Goal: Task Accomplishment & Management: Manage account settings

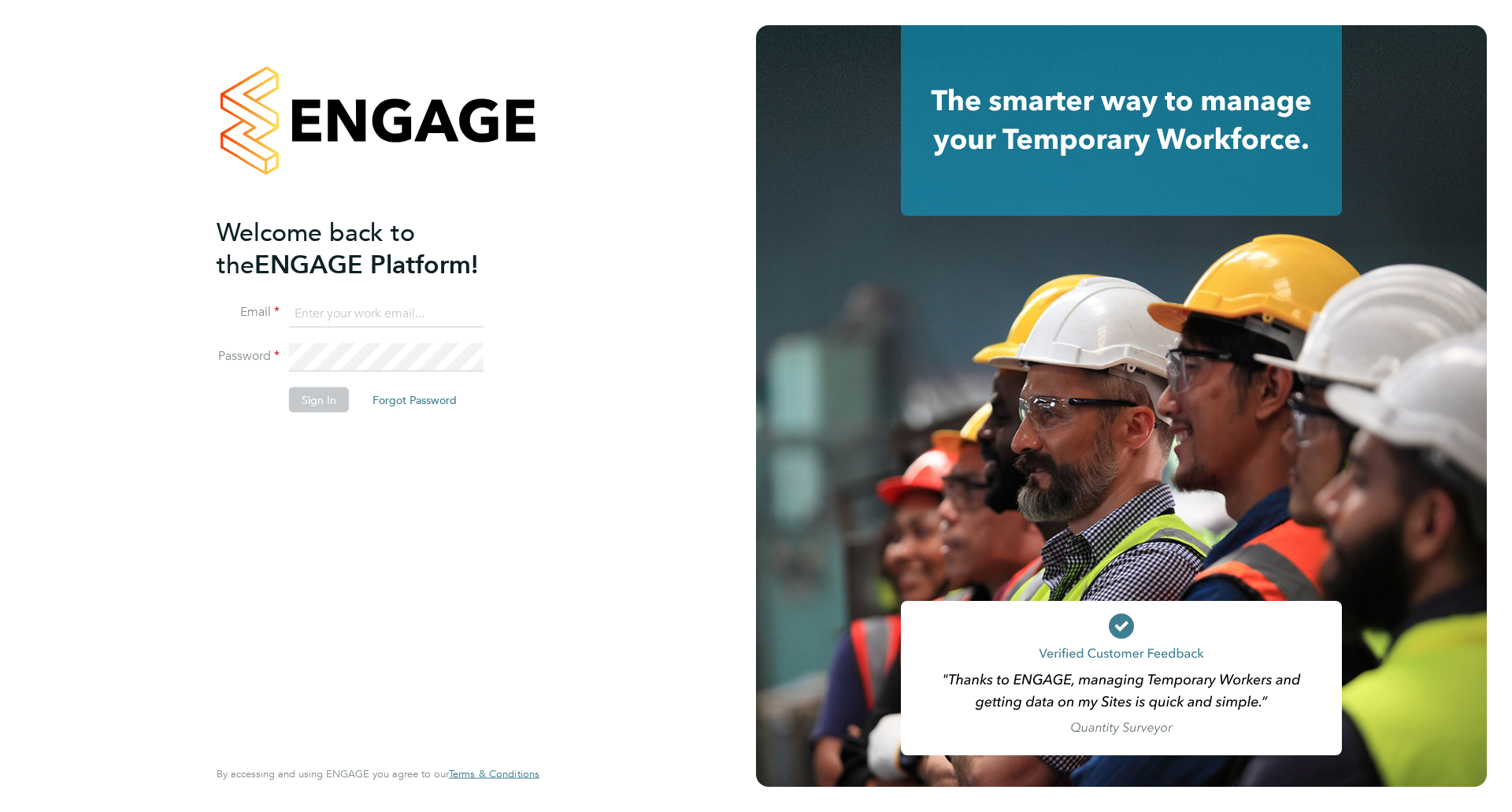
type input "[PERSON_NAME][EMAIL_ADDRESS][PERSON_NAME][DOMAIN_NAME]"
click at [315, 396] on button "Sign In" at bounding box center [319, 399] width 60 height 25
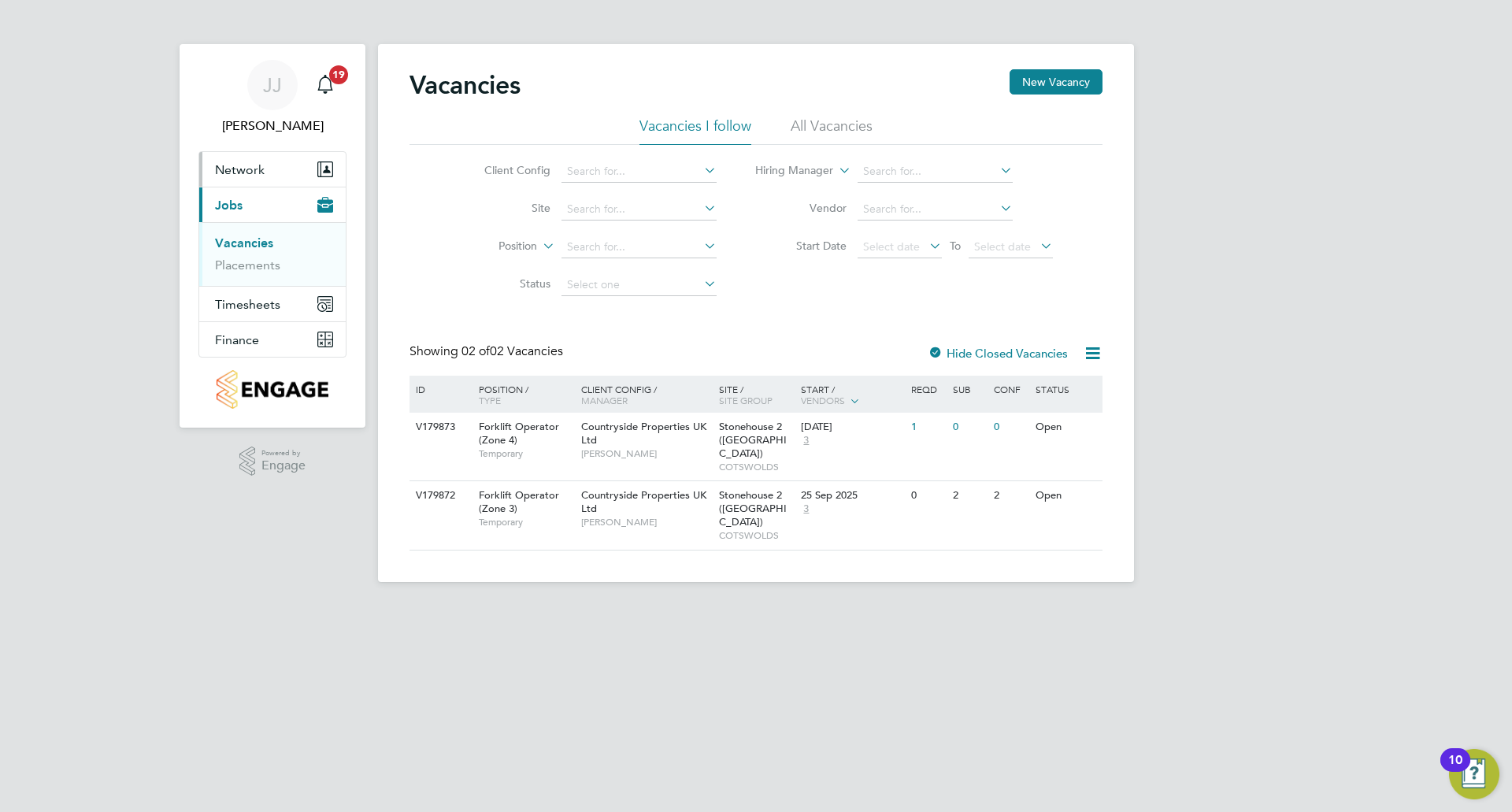
click at [255, 167] on span "Network" at bounding box center [240, 170] width 50 height 15
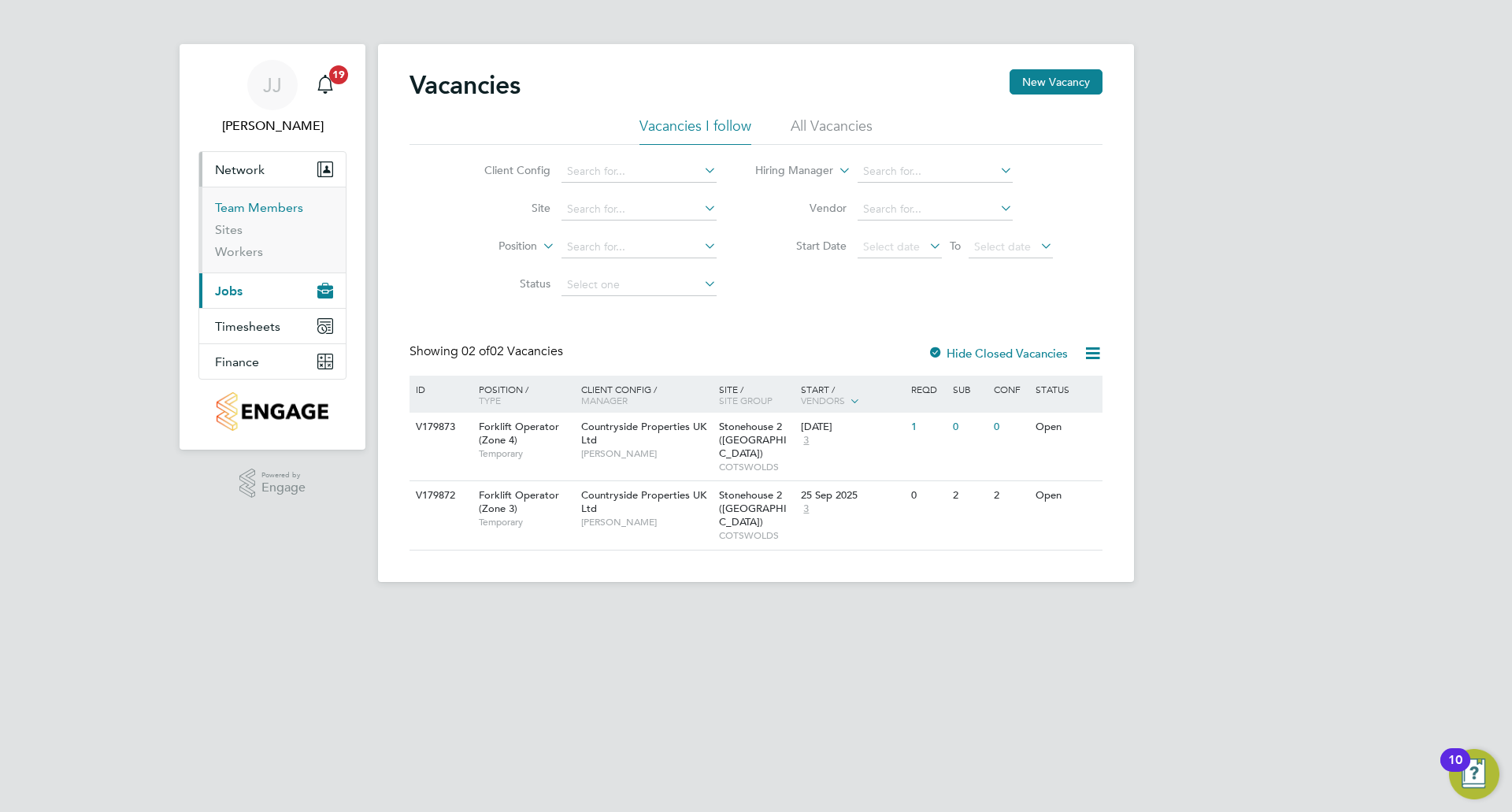
click at [266, 210] on link "Team Members" at bounding box center [259, 207] width 88 height 15
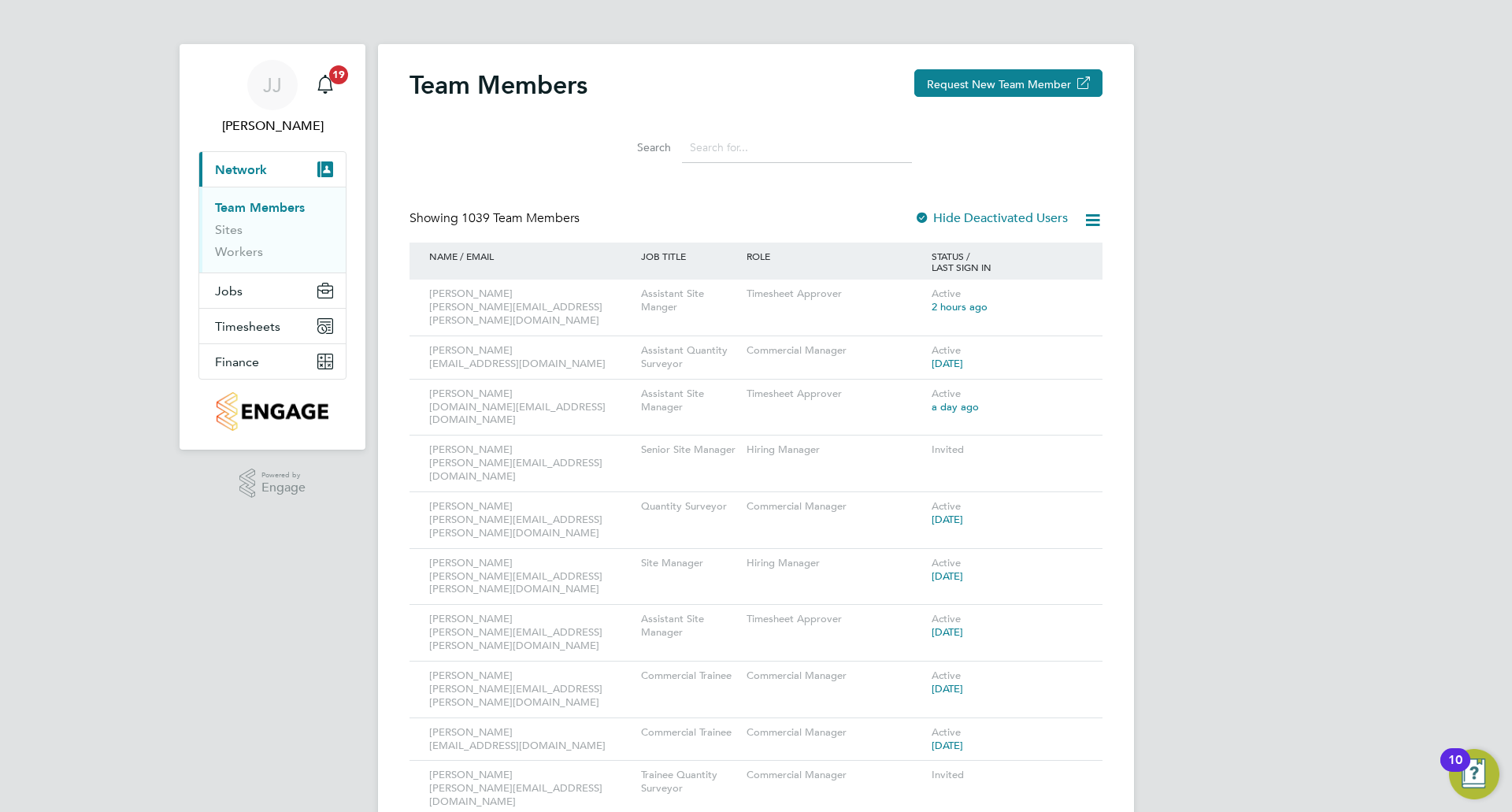
click at [802, 152] on input at bounding box center [797, 148] width 230 height 31
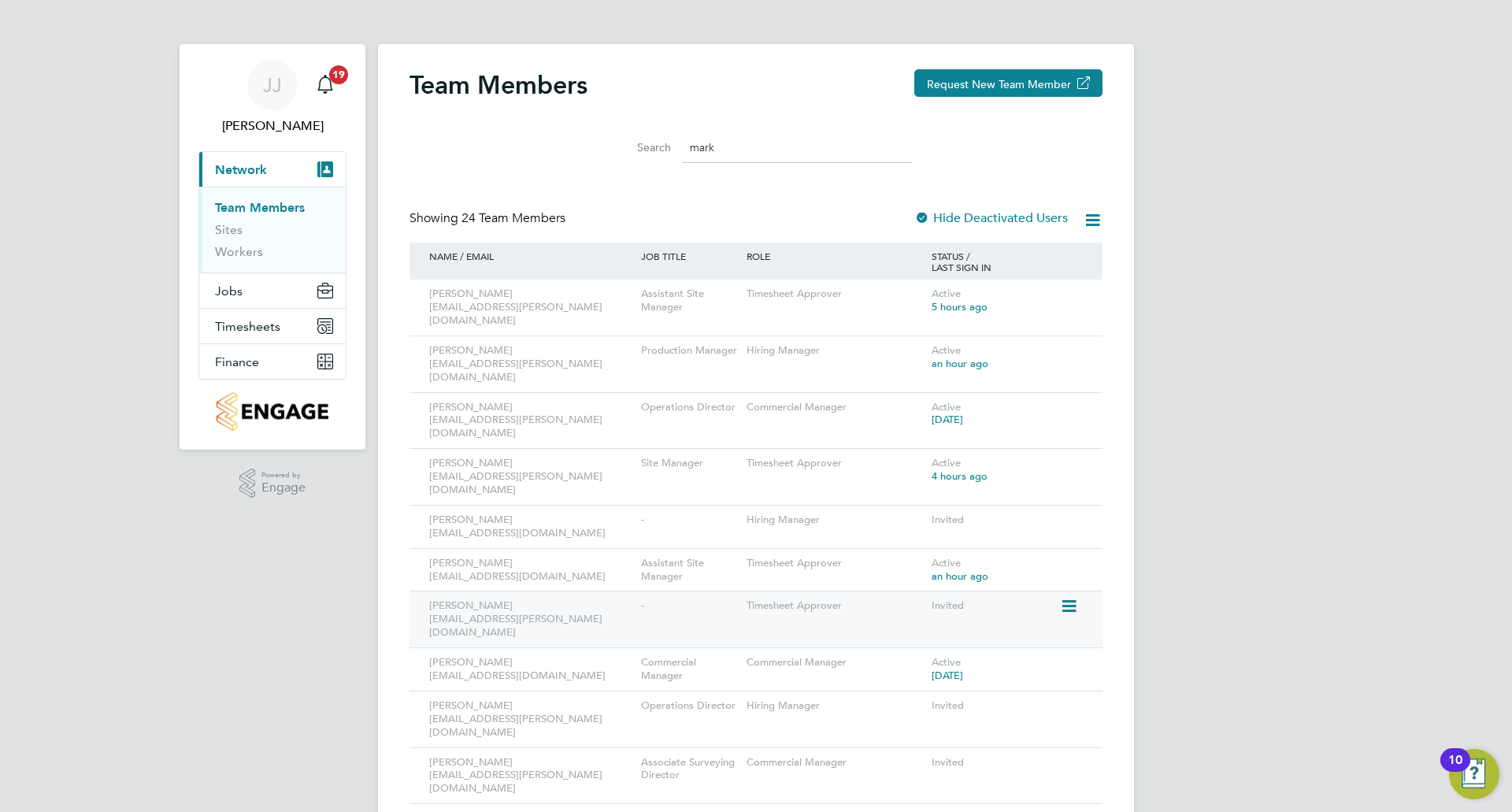
type input "mark"
click at [1070, 597] on icon at bounding box center [1068, 607] width 15 height 19
click at [953, 609] on li "Resend Invitation" at bounding box center [981, 611] width 190 height 22
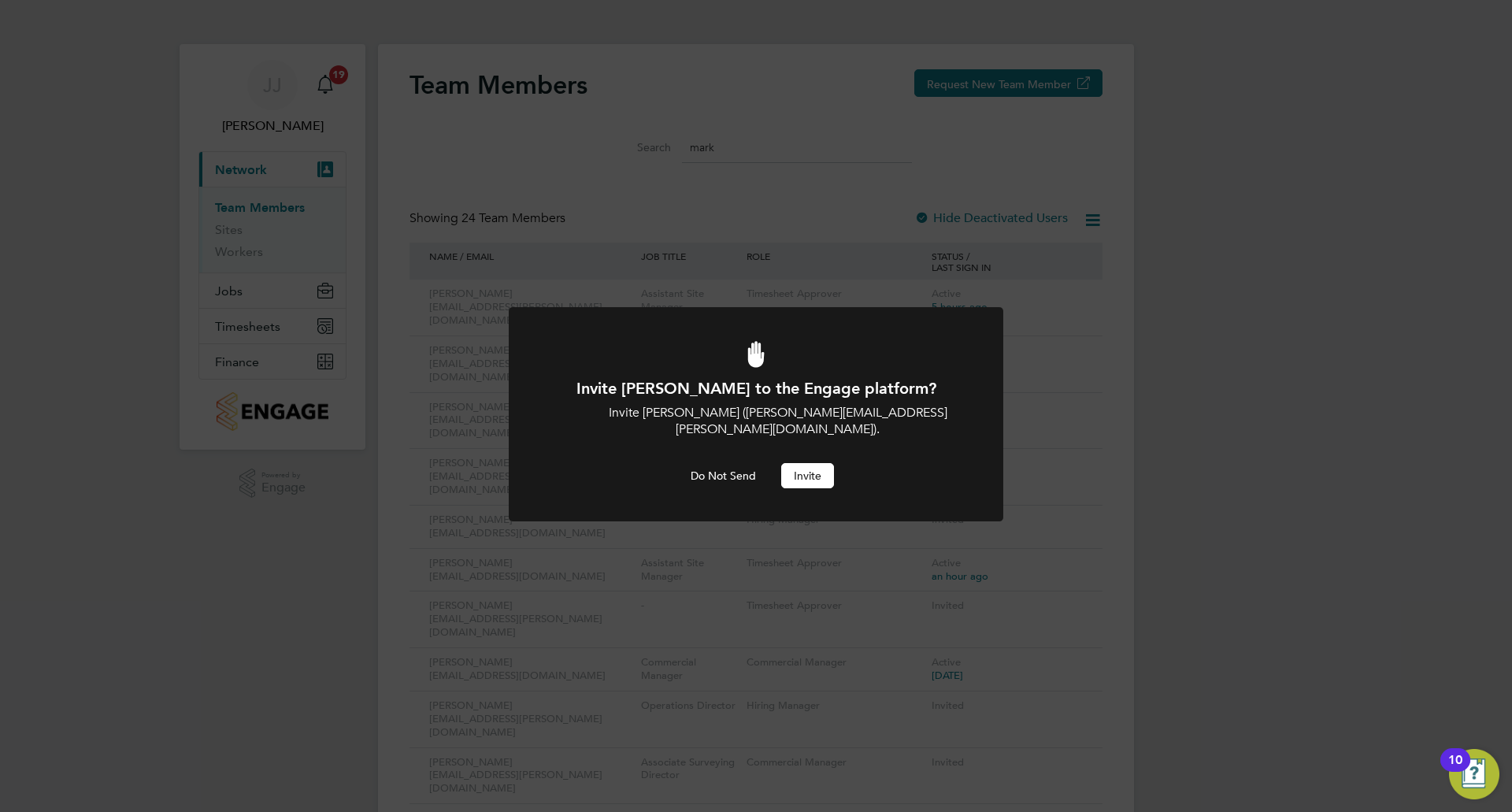
click at [800, 463] on button "Invite" at bounding box center [807, 475] width 53 height 25
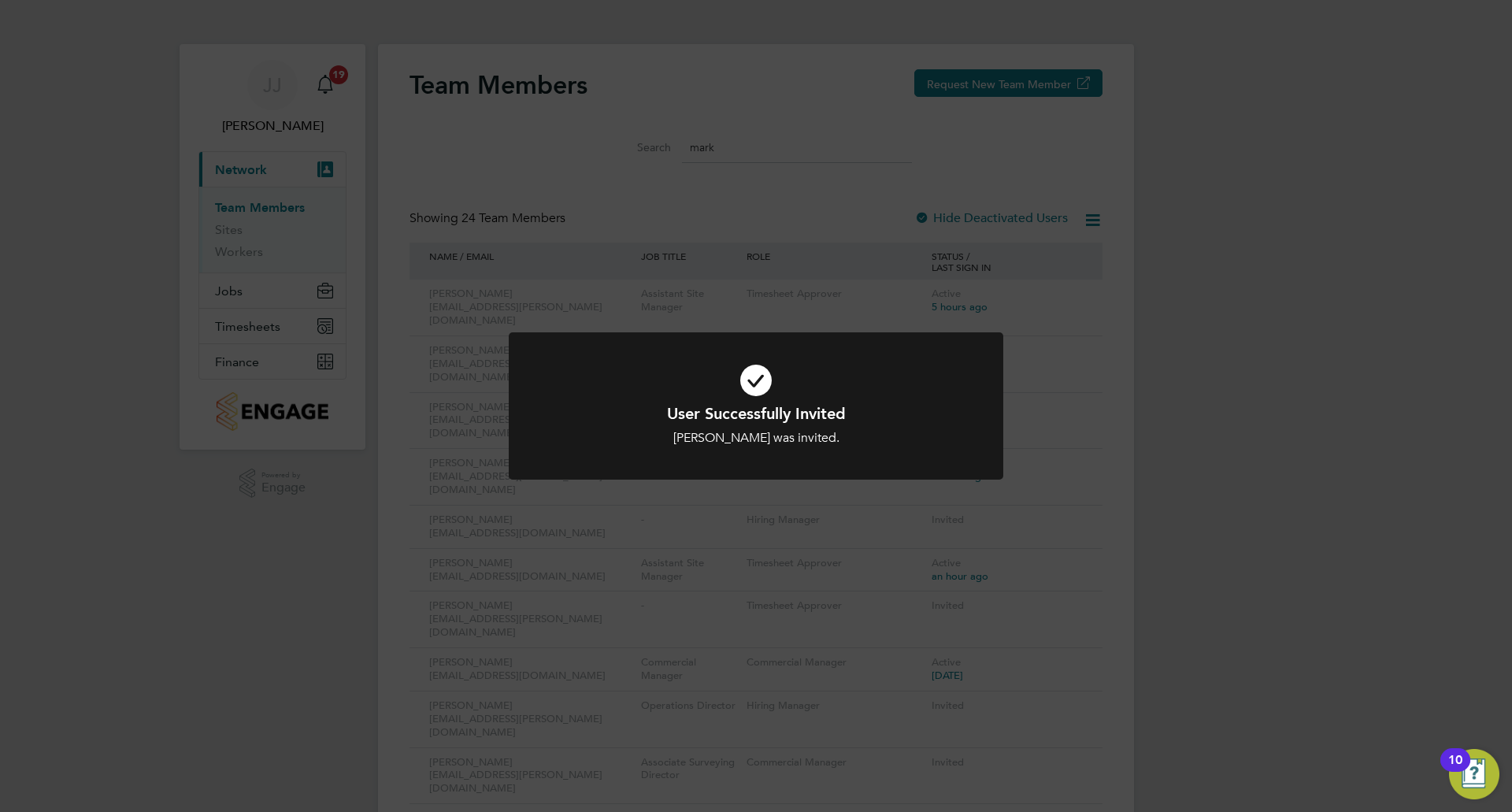
click at [637, 295] on div "User Successfully Invited [PERSON_NAME] was invited. Cancel Okay" at bounding box center [756, 406] width 1512 height 812
